Goal: Task Accomplishment & Management: Use online tool/utility

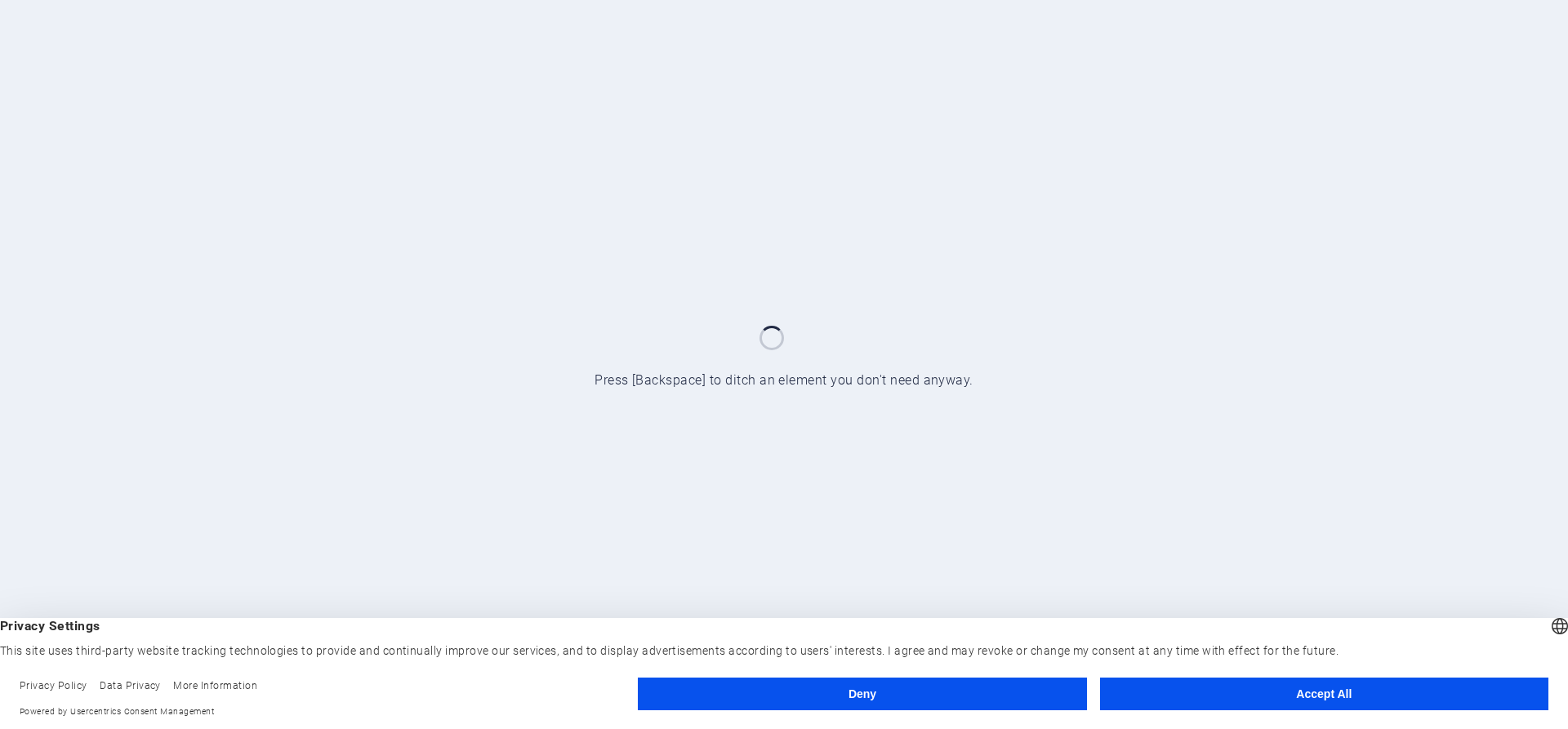
click at [1329, 694] on button "Accept All" at bounding box center [1324, 694] width 448 height 33
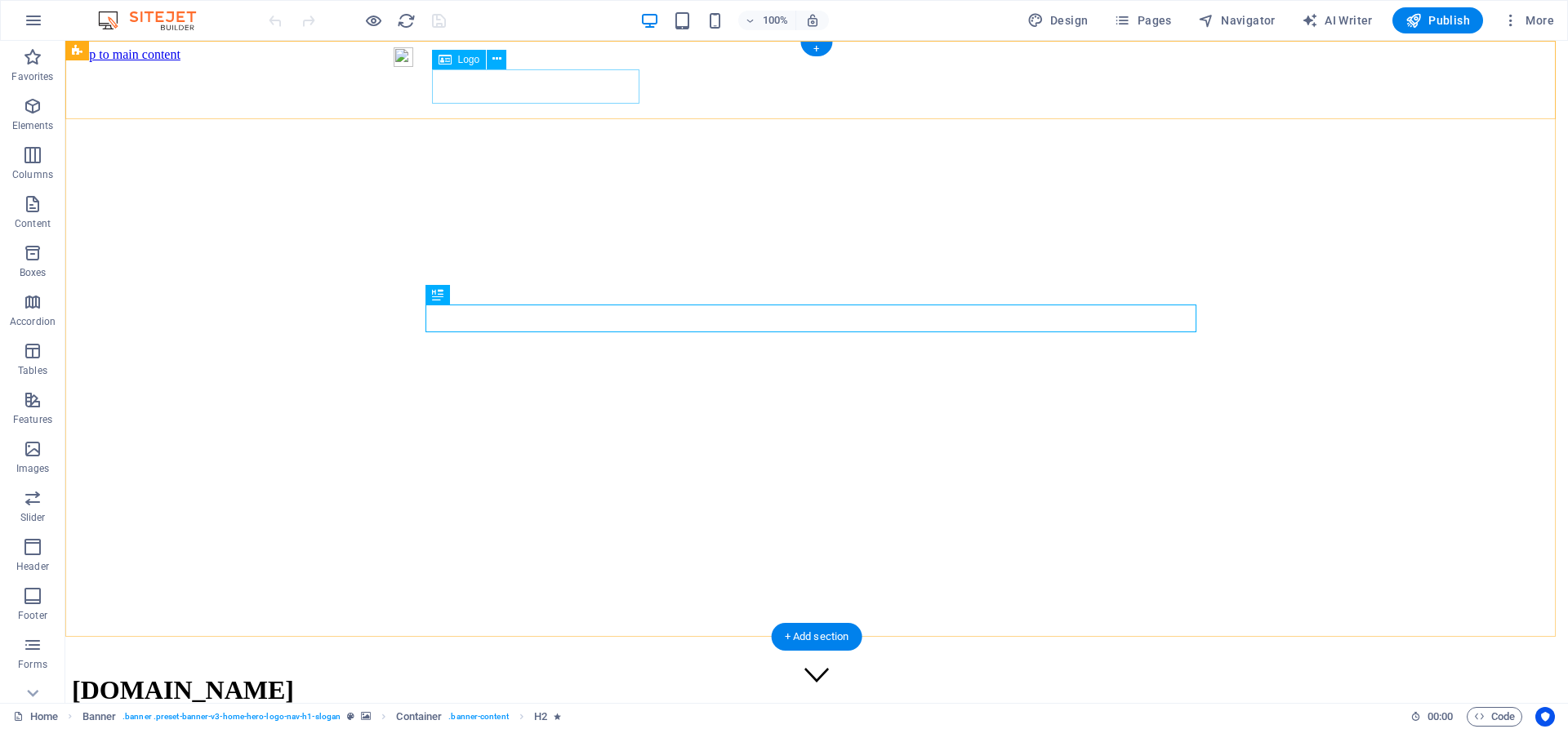
click at [530, 675] on div "[DOMAIN_NAME]" at bounding box center [816, 690] width 1490 height 30
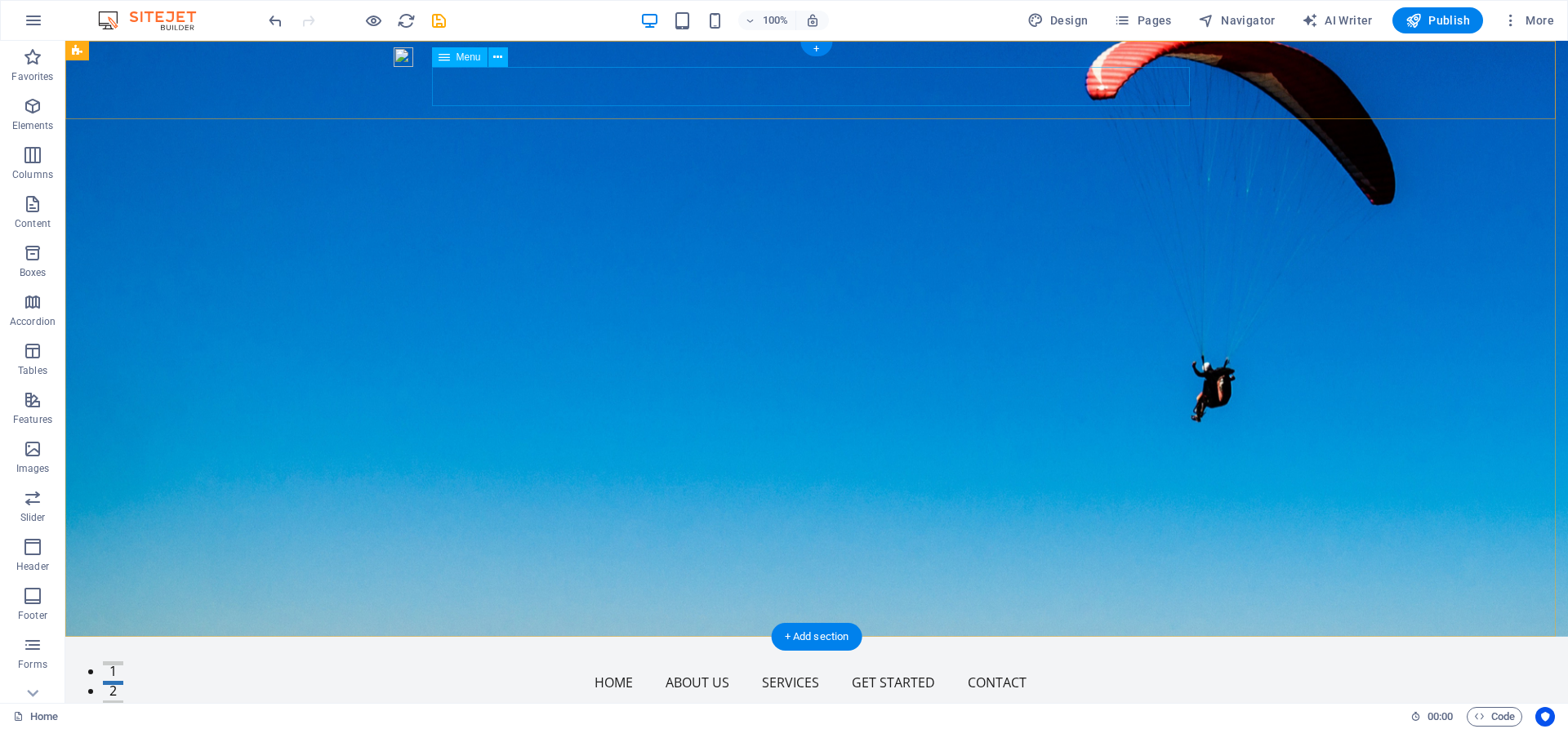
click at [472, 663] on nav "Home About Us Services Get Started Contact" at bounding box center [816, 683] width 758 height 40
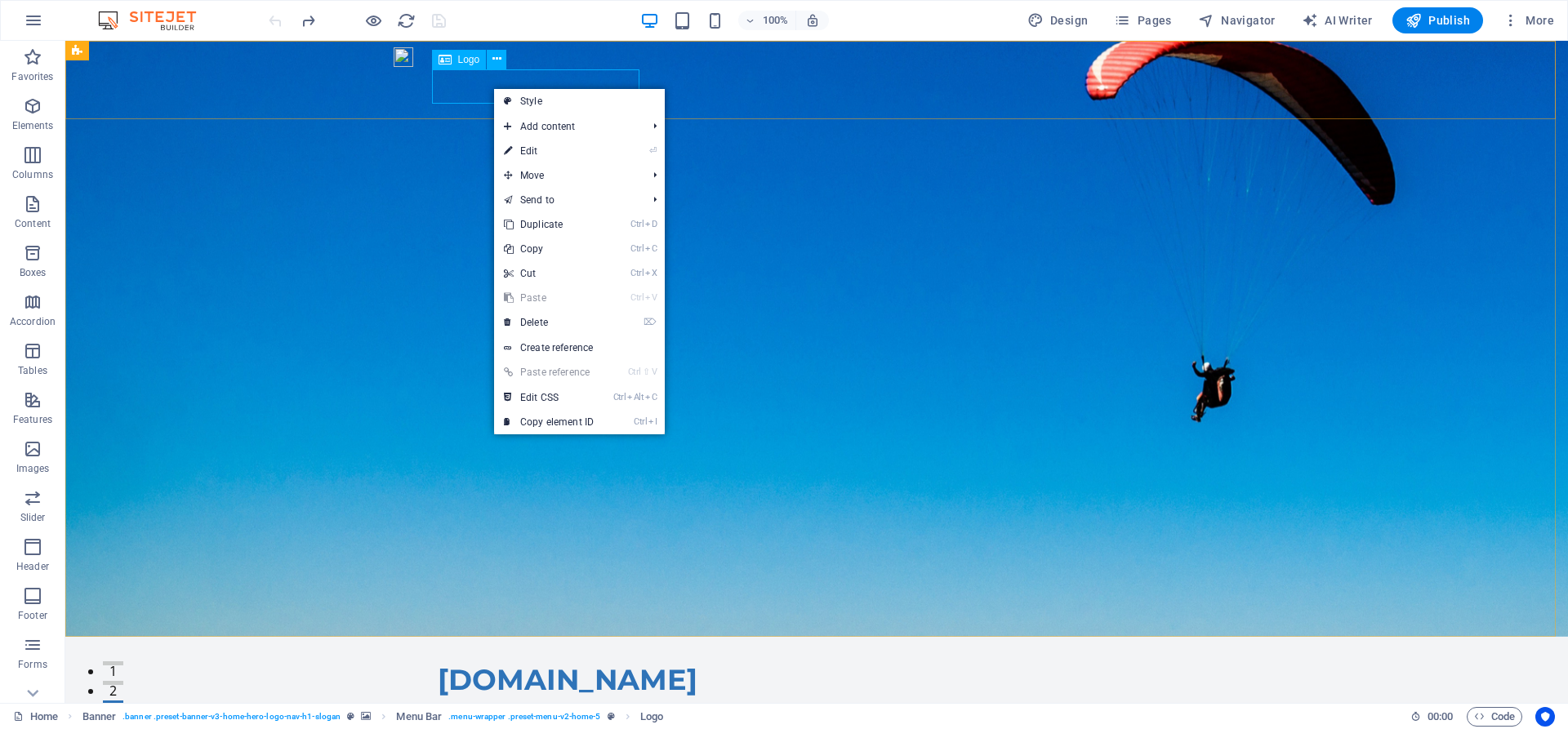
click at [458, 58] on span "Logo" at bounding box center [469, 59] width 22 height 10
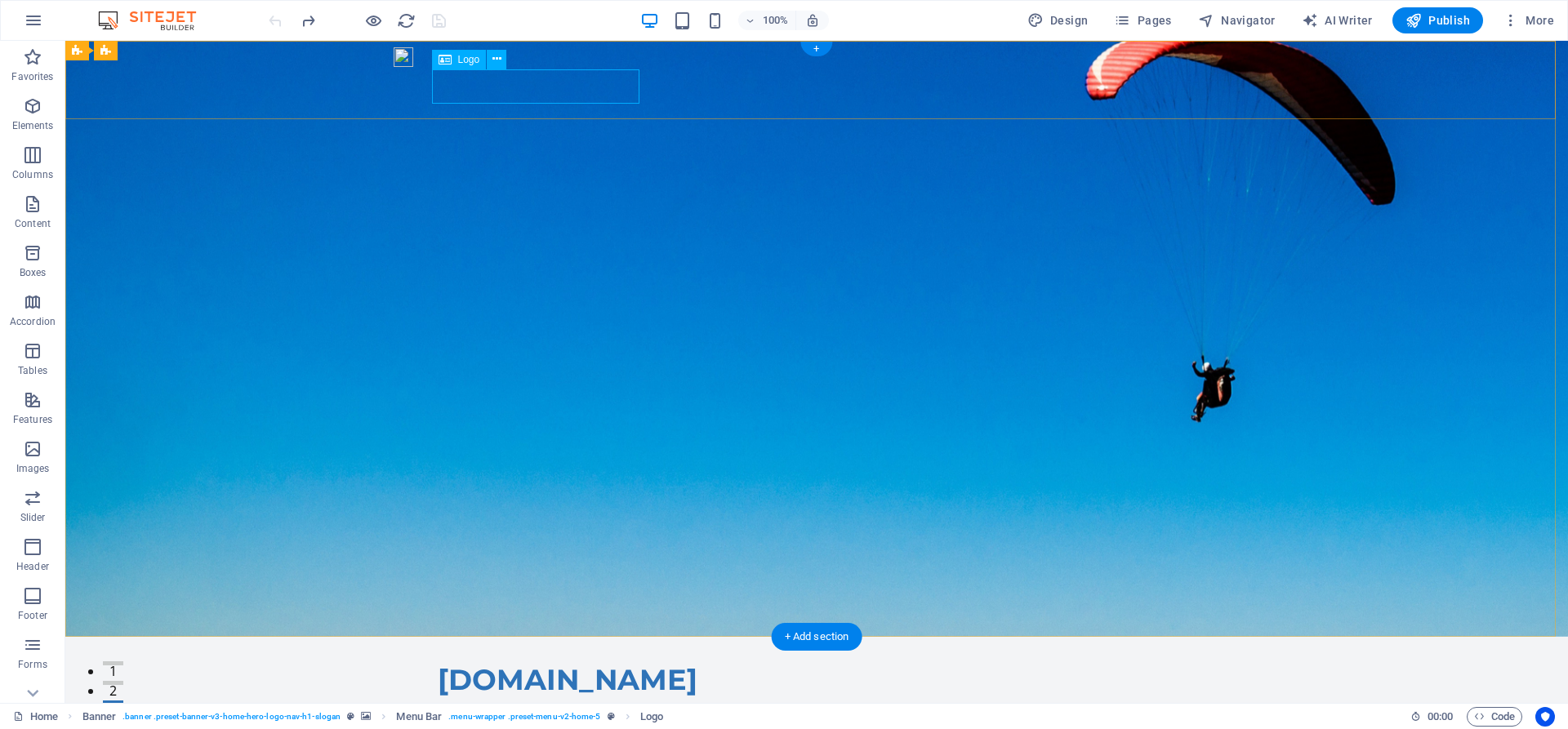
click at [476, 663] on div "[DOMAIN_NAME]" at bounding box center [816, 680] width 758 height 35
click at [492, 57] on icon at bounding box center [497, 58] width 9 height 17
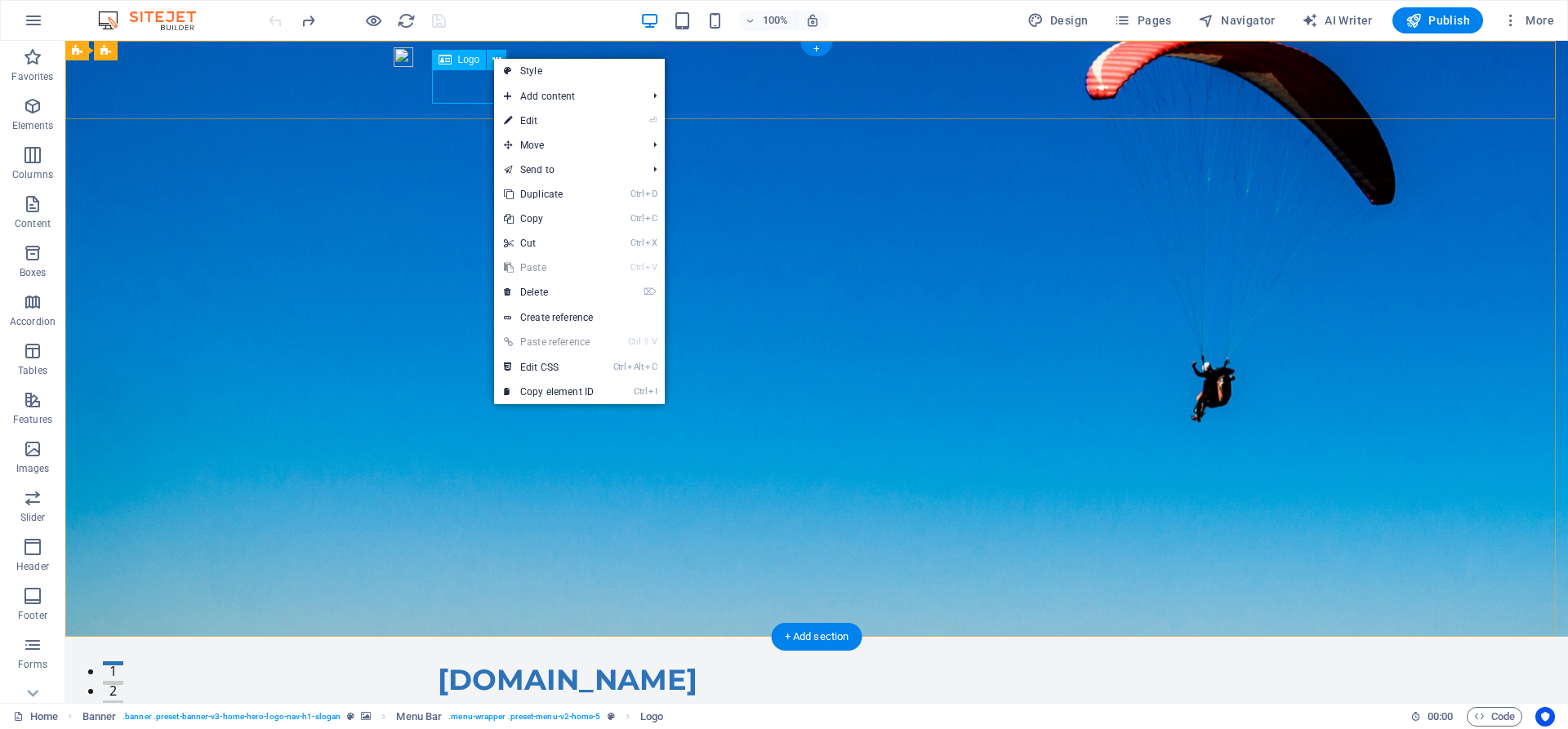
click at [464, 663] on div "[DOMAIN_NAME]" at bounding box center [816, 680] width 758 height 35
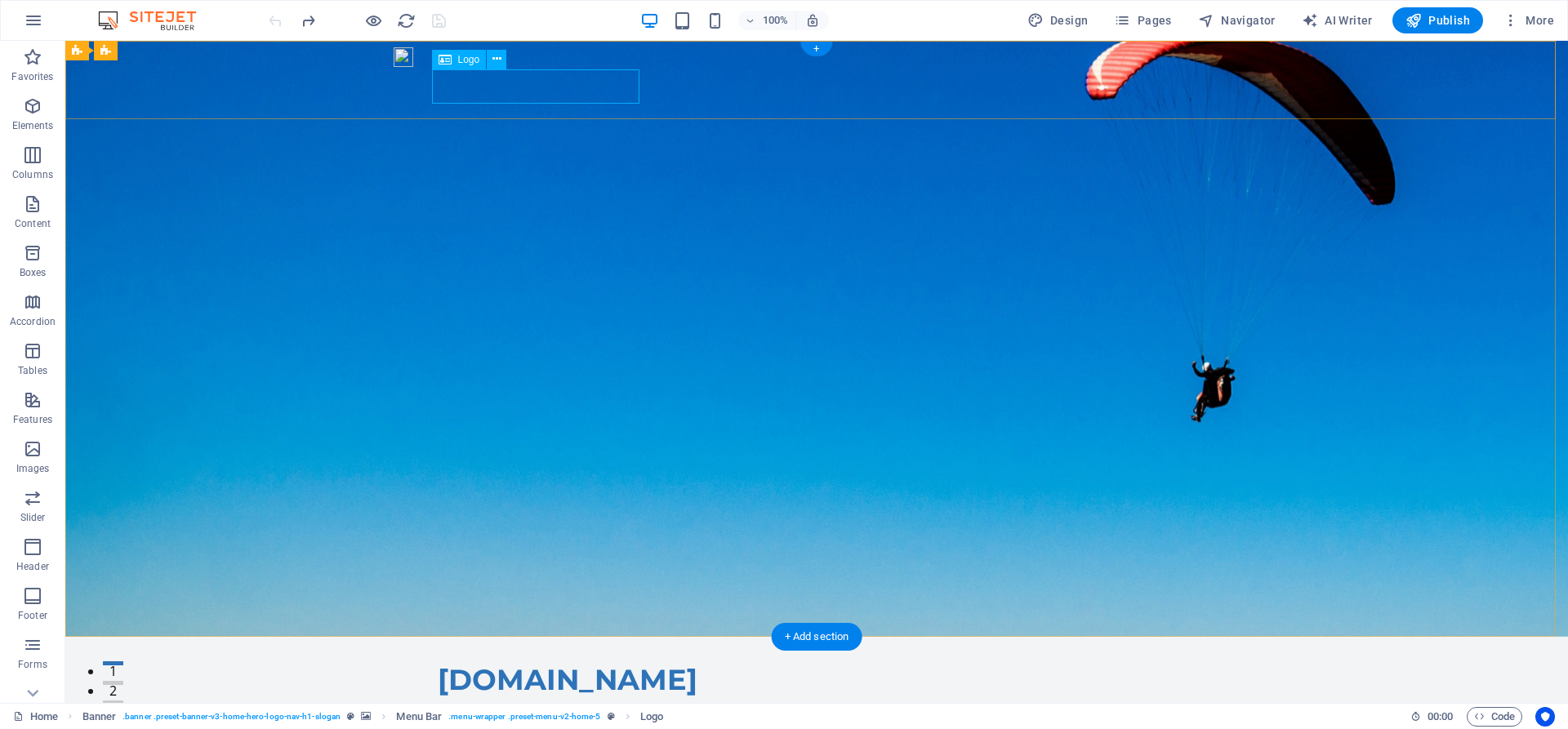
click at [469, 663] on div "[DOMAIN_NAME]" at bounding box center [816, 680] width 758 height 35
click at [493, 663] on div "[DOMAIN_NAME]" at bounding box center [816, 680] width 758 height 35
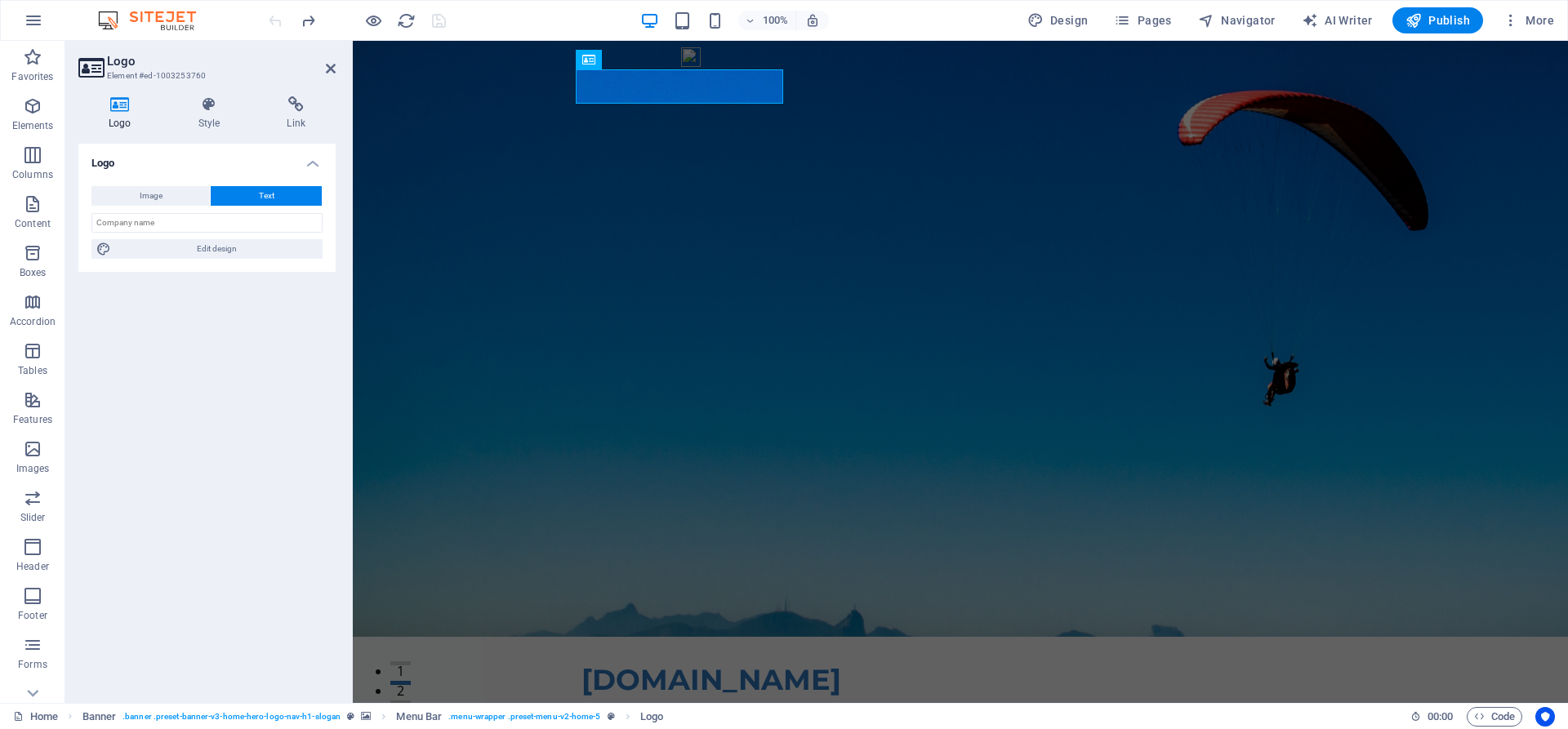
click at [118, 106] on icon at bounding box center [119, 105] width 83 height 16
click at [150, 195] on span "Image" at bounding box center [152, 196] width 23 height 20
select select "DISABLED_OPTION_VALUE"
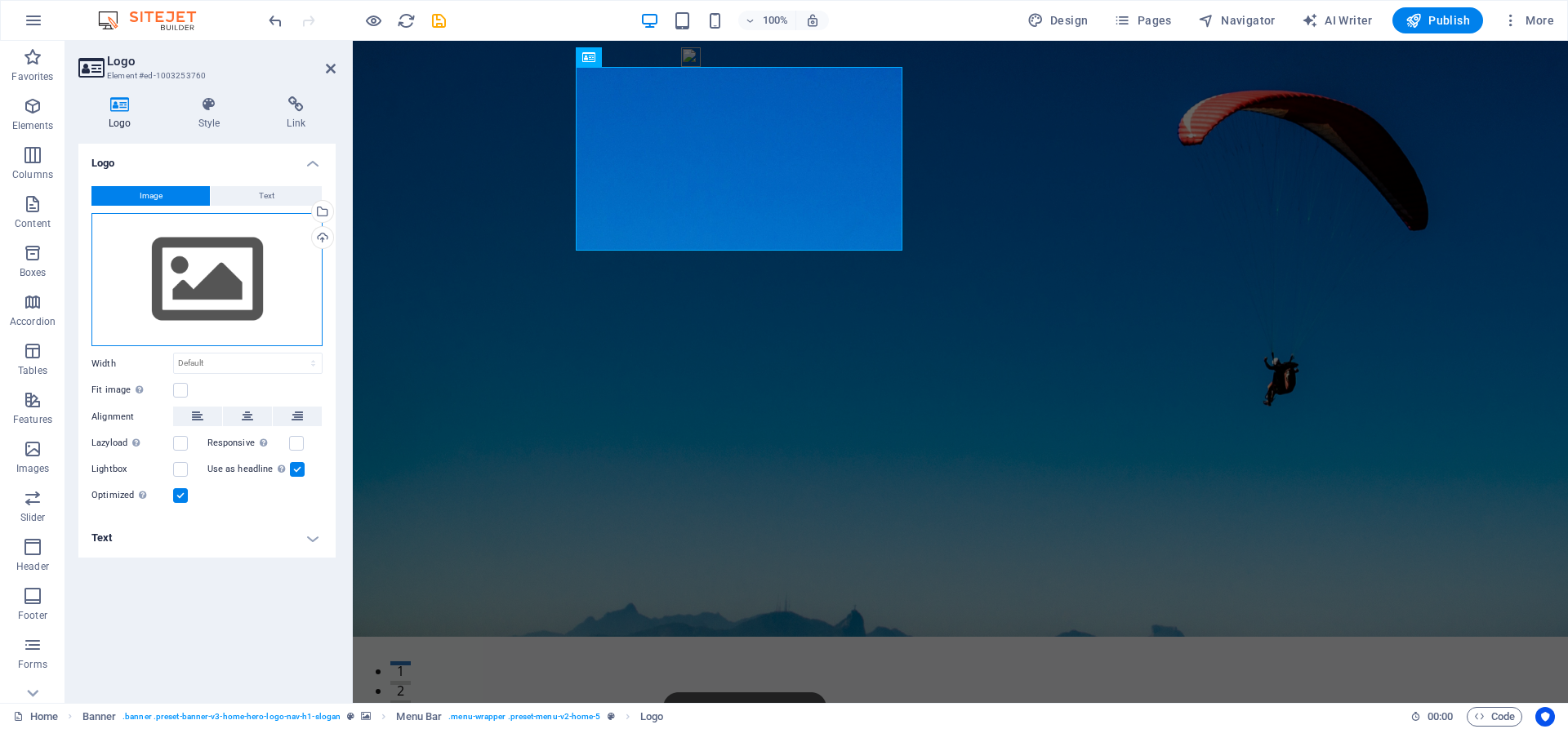
click at [229, 288] on div "Drag files here, click to choose files or select files from Files or our free s…" at bounding box center [207, 280] width 231 height 134
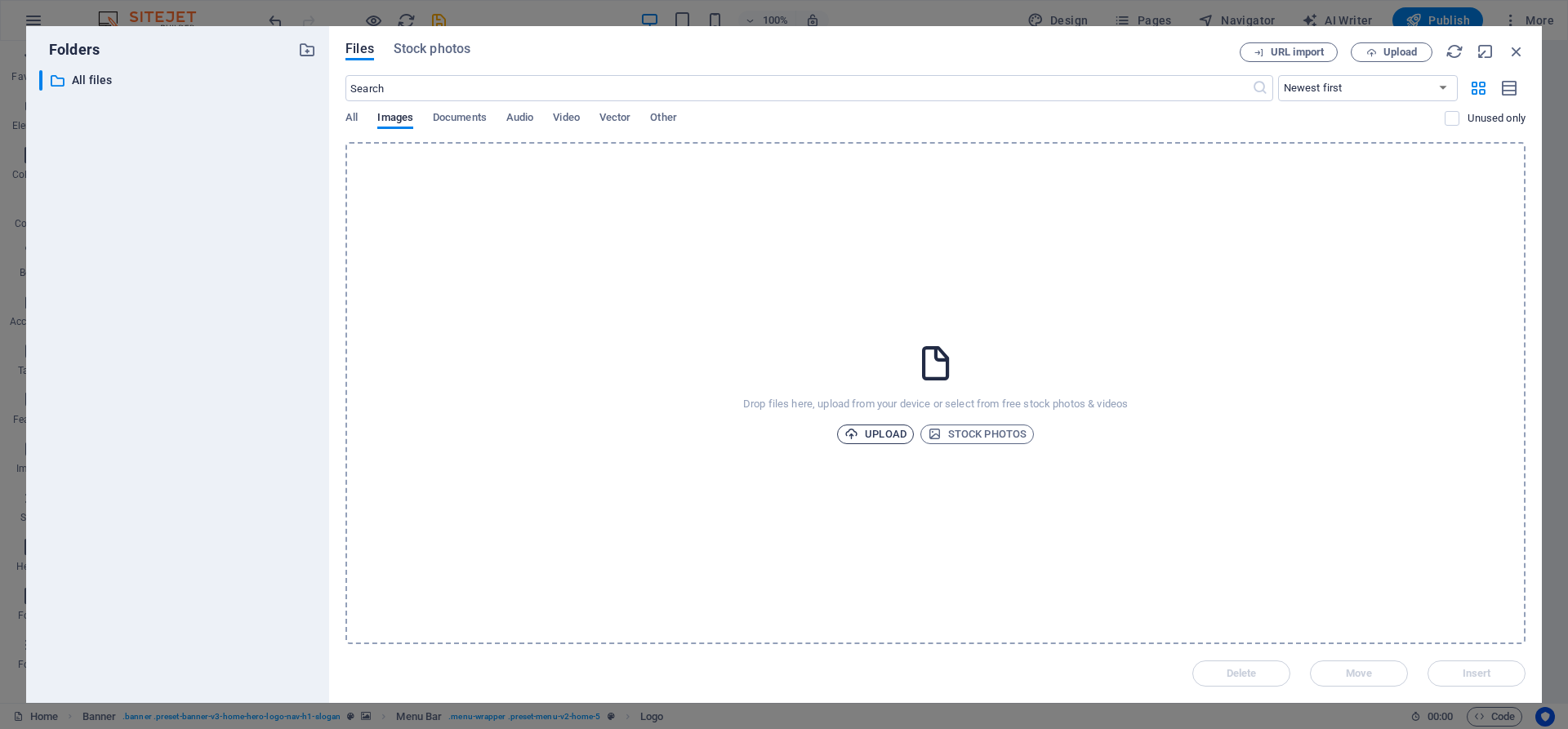
click at [883, 437] on span "Upload" at bounding box center [875, 435] width 62 height 20
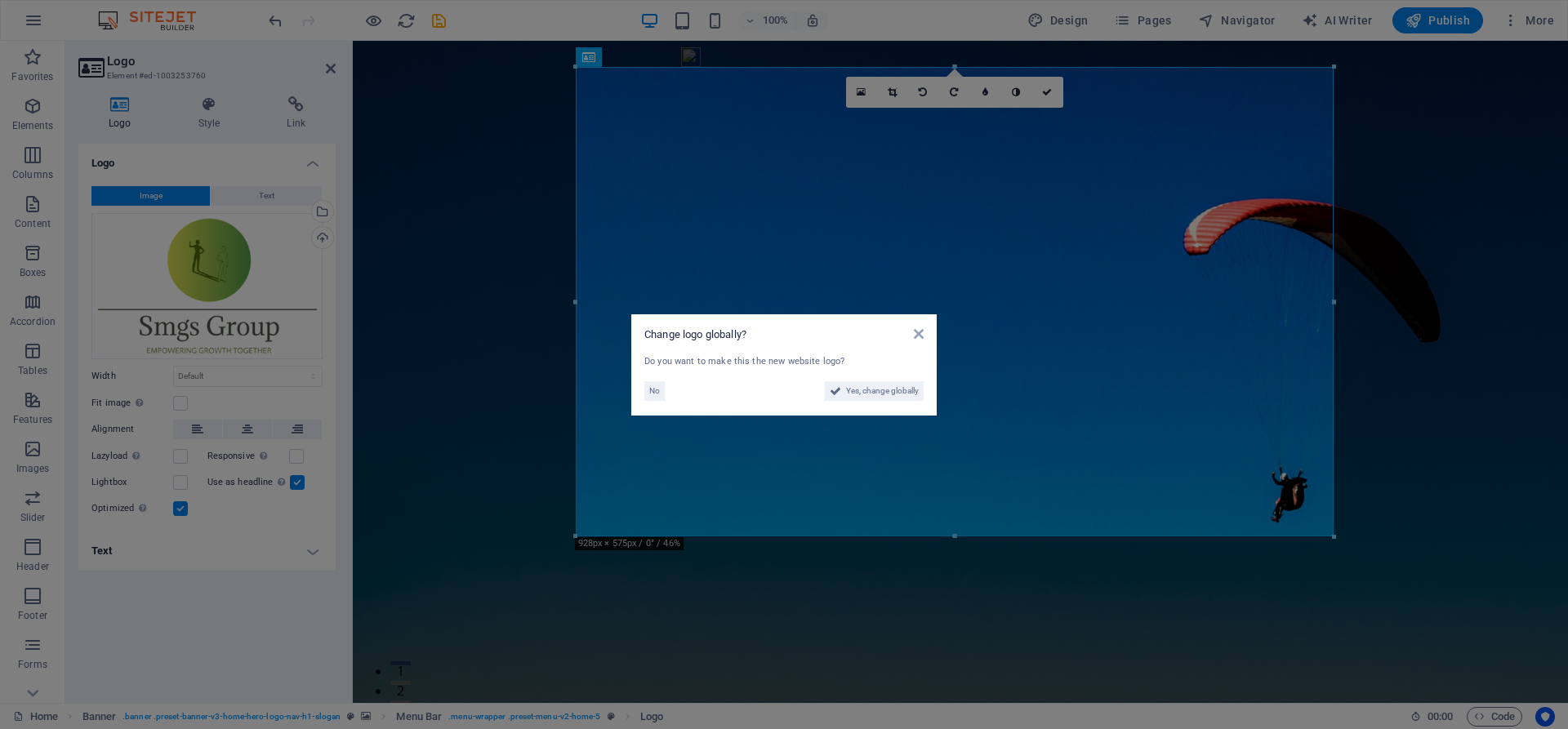
click at [1412, 400] on aside "Change logo globally? Do you want to make this the new website logo? No Yes, ch…" at bounding box center [784, 364] width 1568 height 729
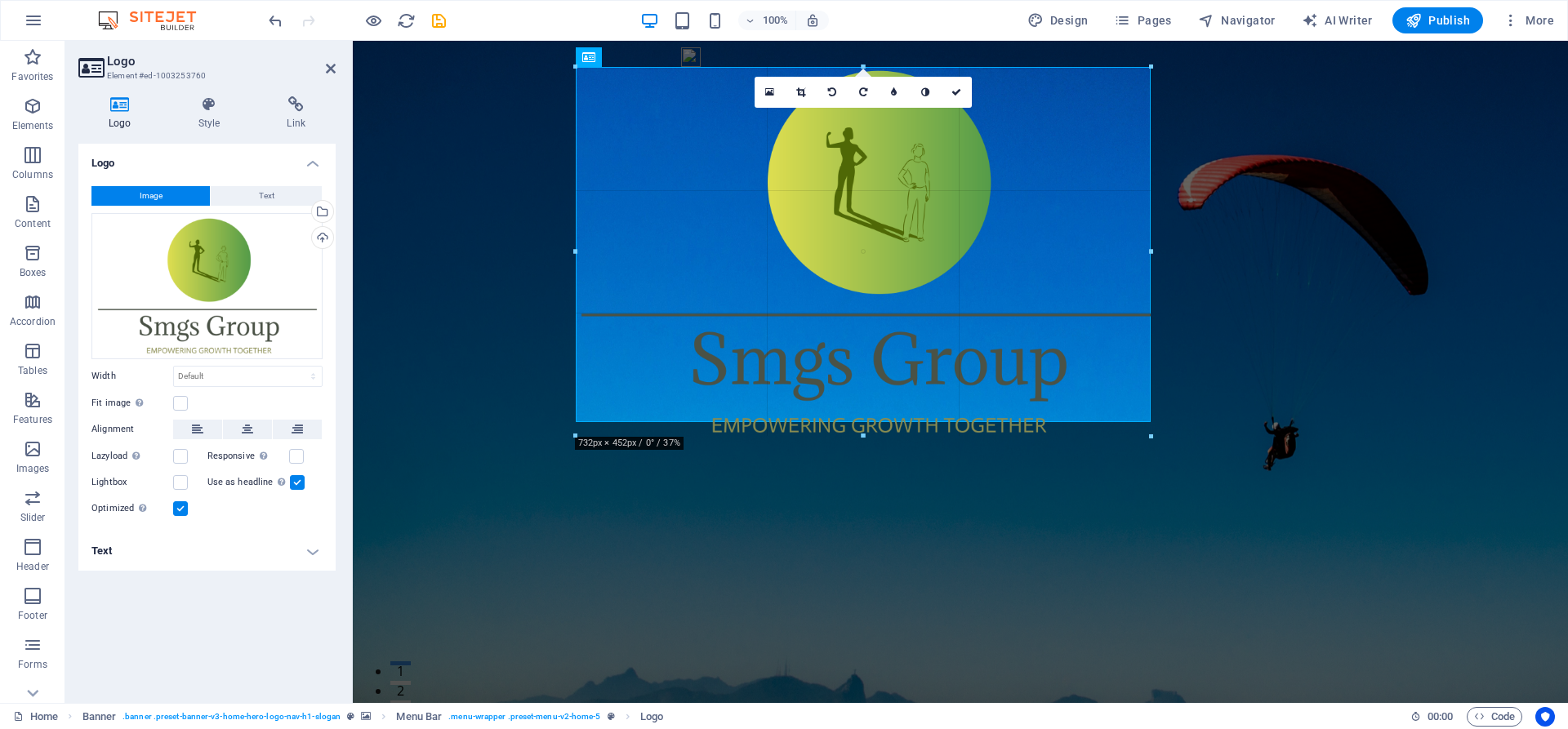
drag, startPoint x: 1333, startPoint y: 535, endPoint x: 1055, endPoint y: 422, distance: 300.1
type input "704"
select select "px"
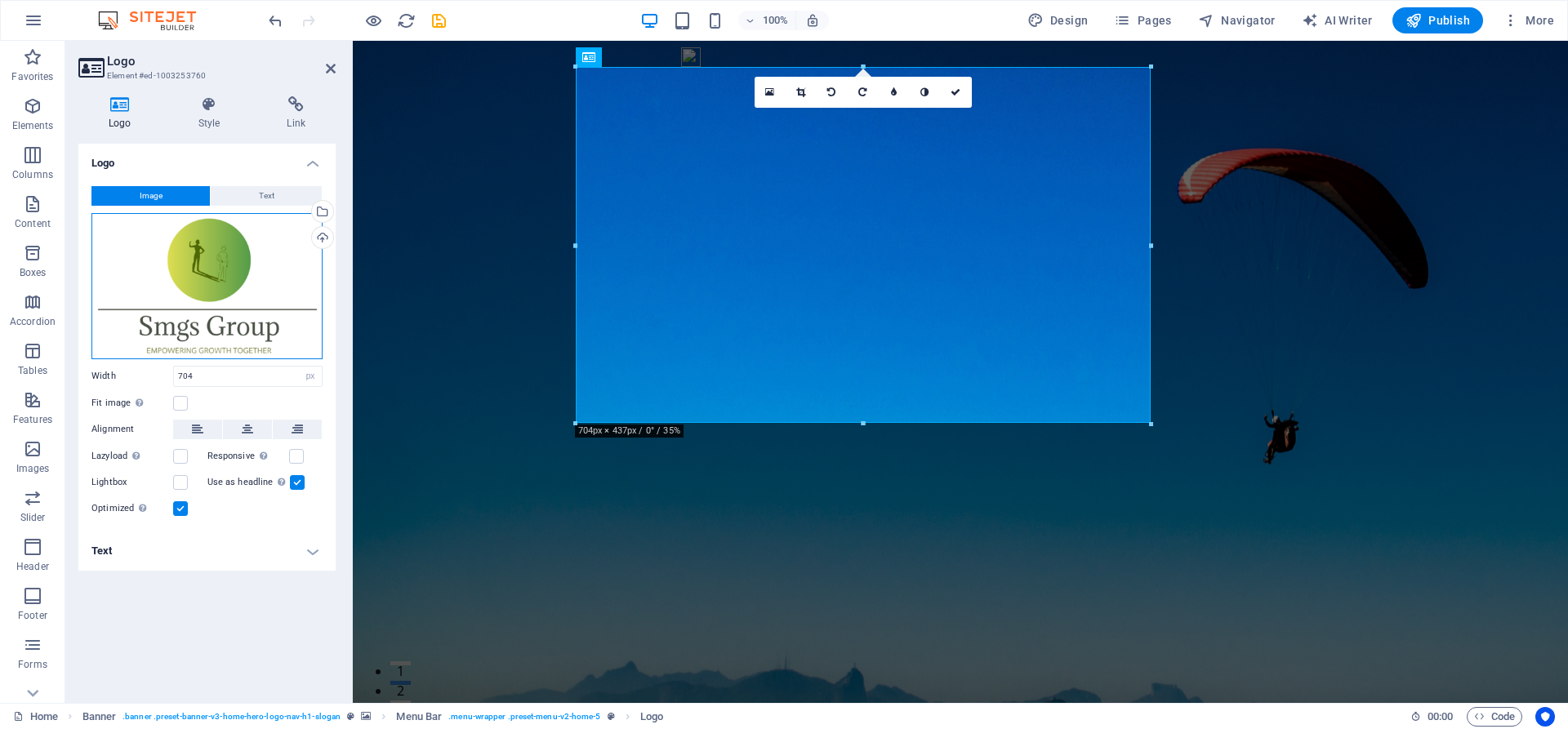
click at [174, 318] on div "Drag files here, click to choose files or select files from Files or our free s…" at bounding box center [207, 286] width 231 height 146
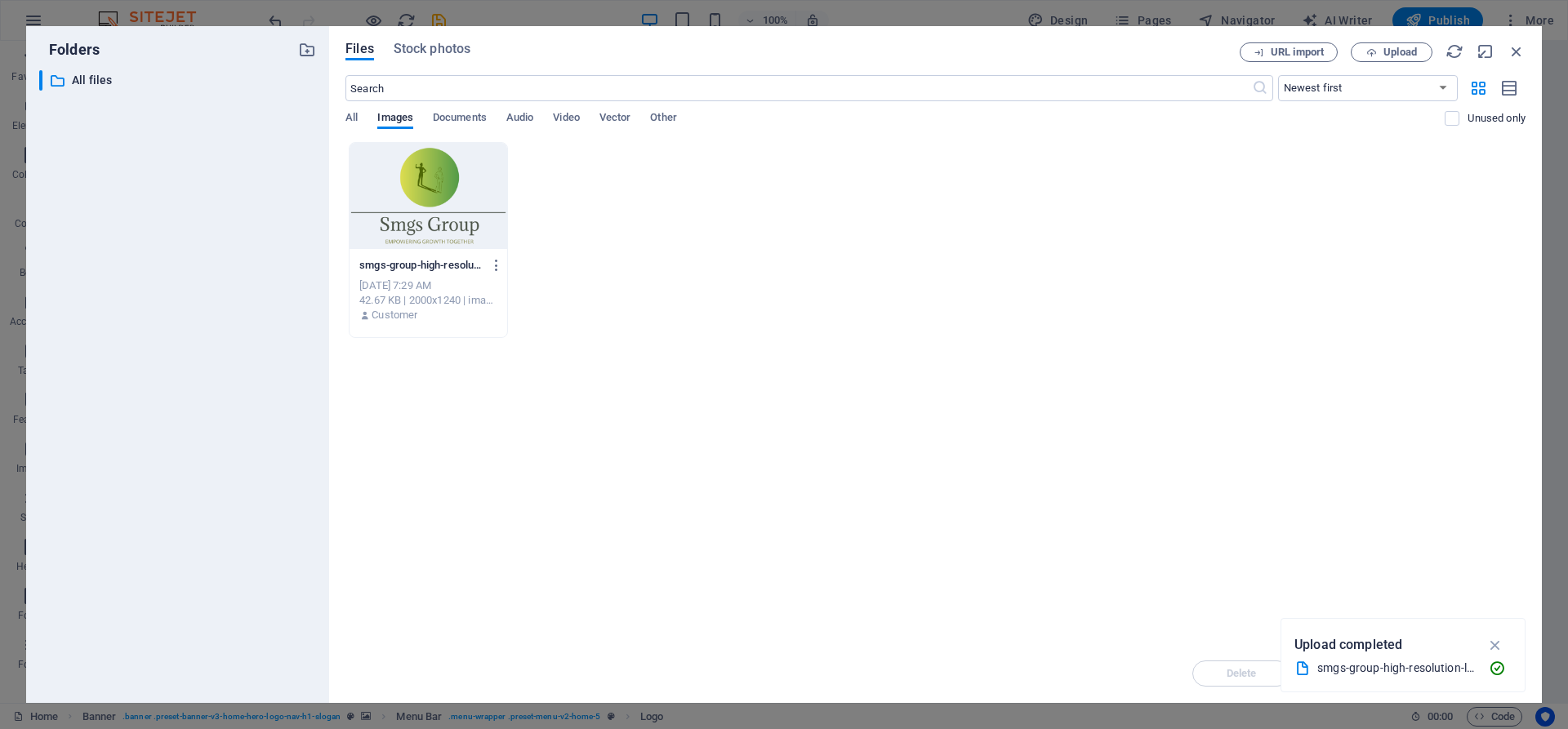
drag, startPoint x: 1492, startPoint y: 644, endPoint x: 1490, endPoint y: 633, distance: 11.2
click at [1491, 642] on icon "button" at bounding box center [1496, 645] width 19 height 18
click at [434, 191] on div at bounding box center [427, 196] width 157 height 106
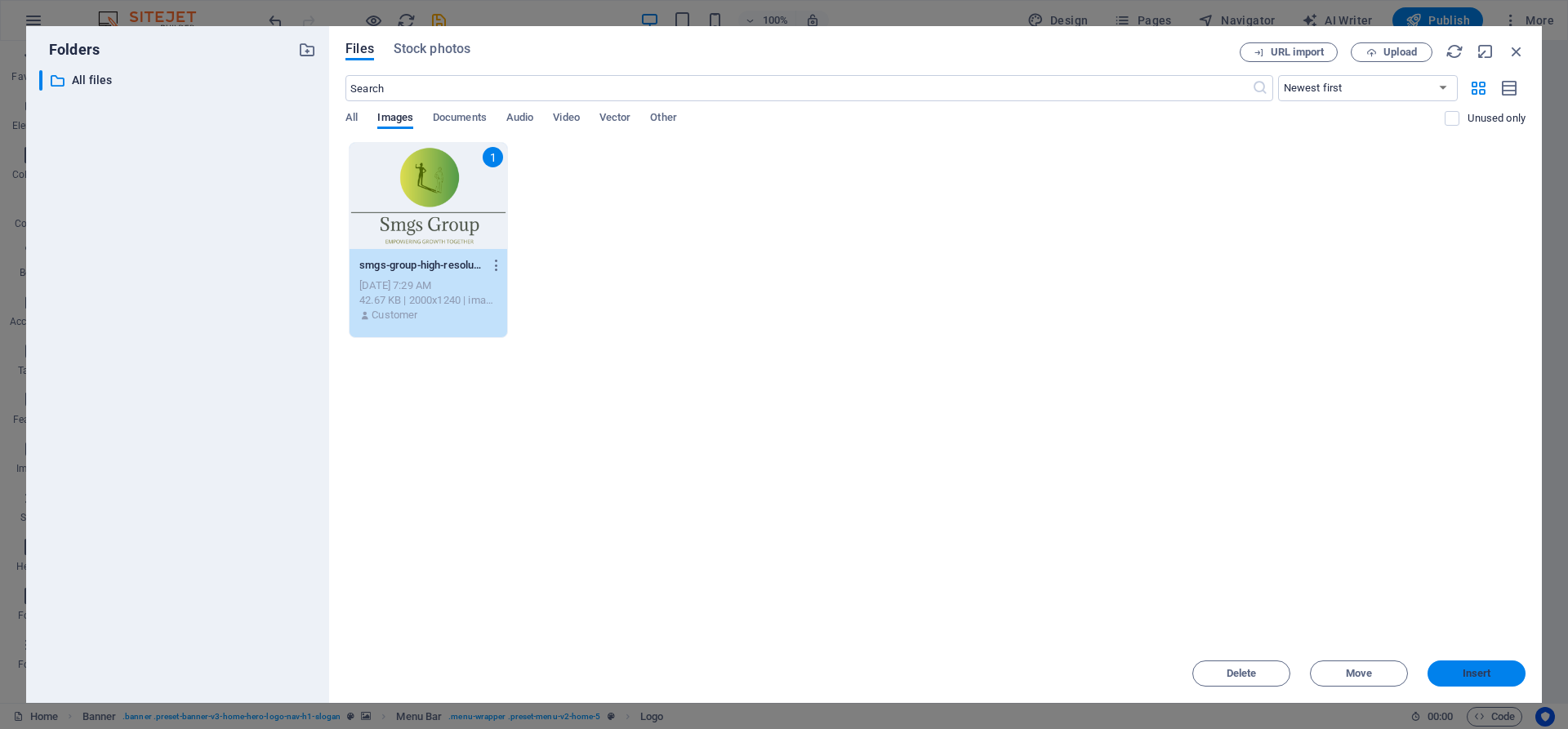
click at [1458, 680] on button "Insert" at bounding box center [1476, 674] width 98 height 26
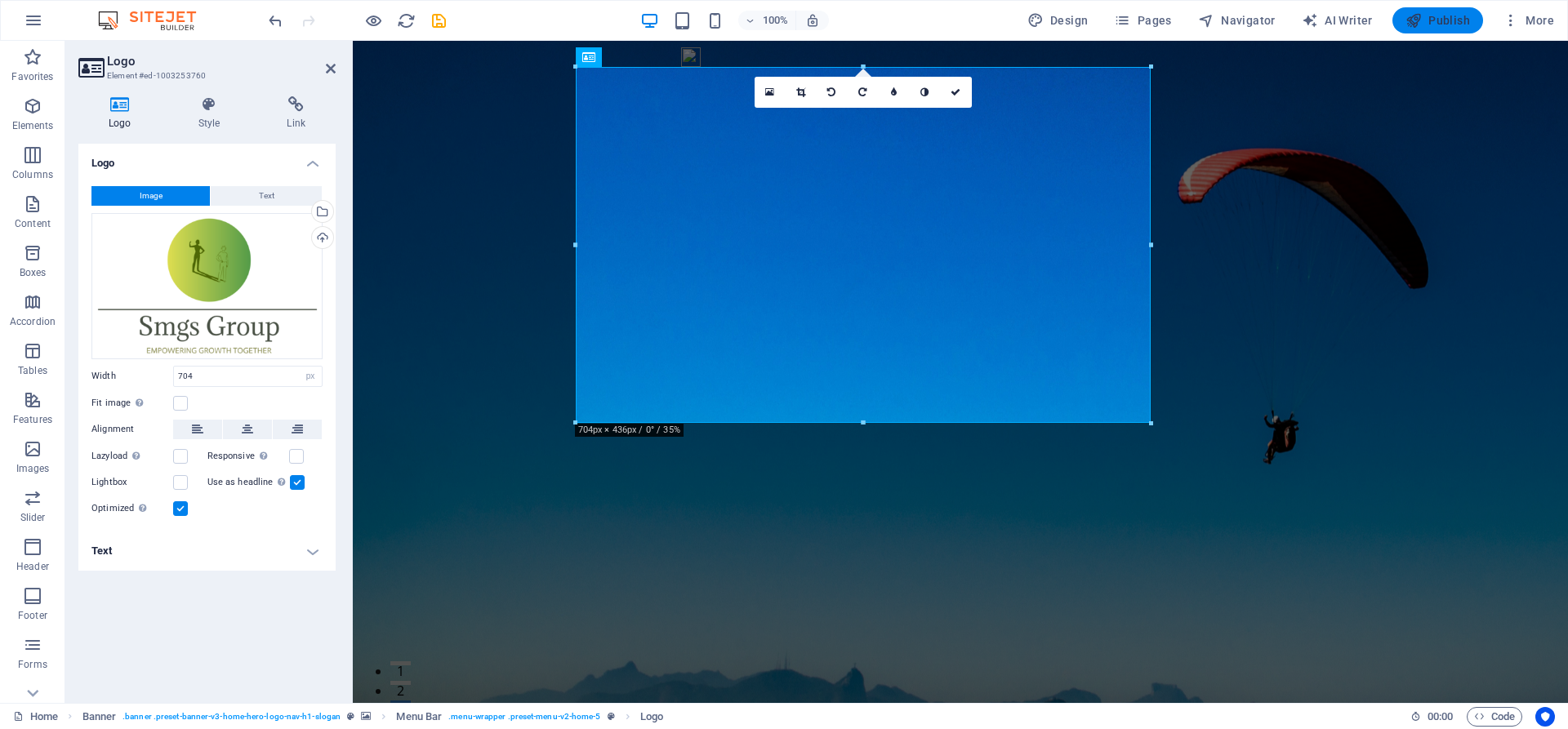
click at [1445, 18] on span "Publish" at bounding box center [1437, 21] width 64 height 16
checkbox input "false"
